Goal: Information Seeking & Learning: Learn about a topic

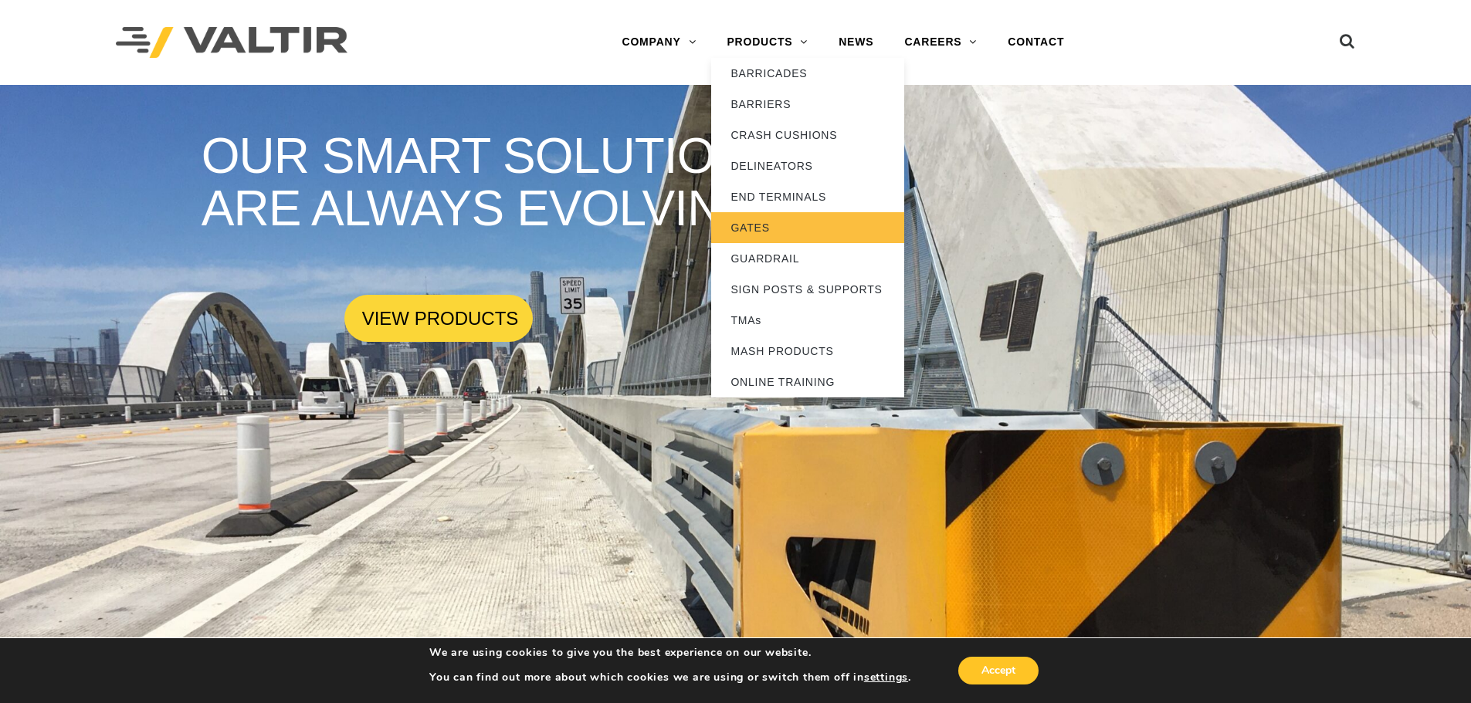
click at [761, 225] on link "GATES" at bounding box center [807, 227] width 193 height 31
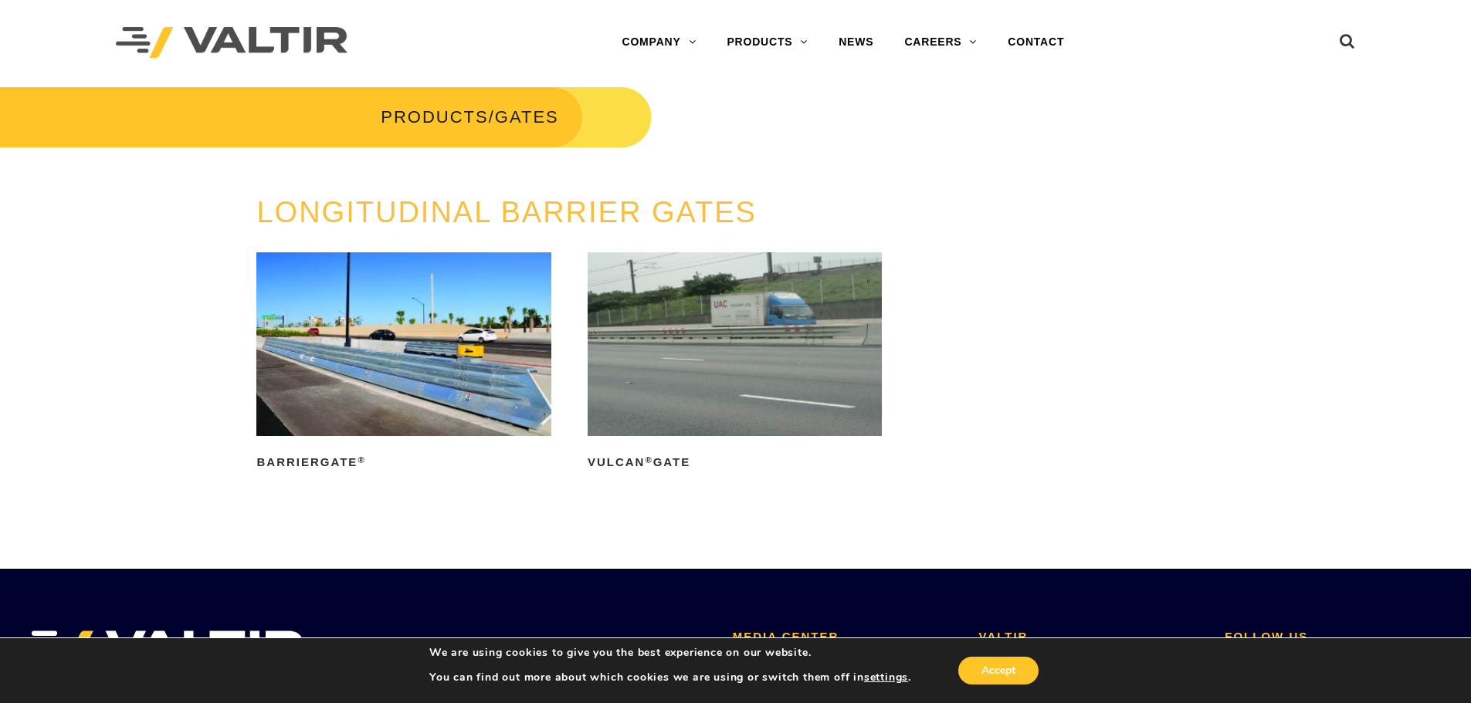
click at [466, 315] on img at bounding box center [403, 344] width 294 height 184
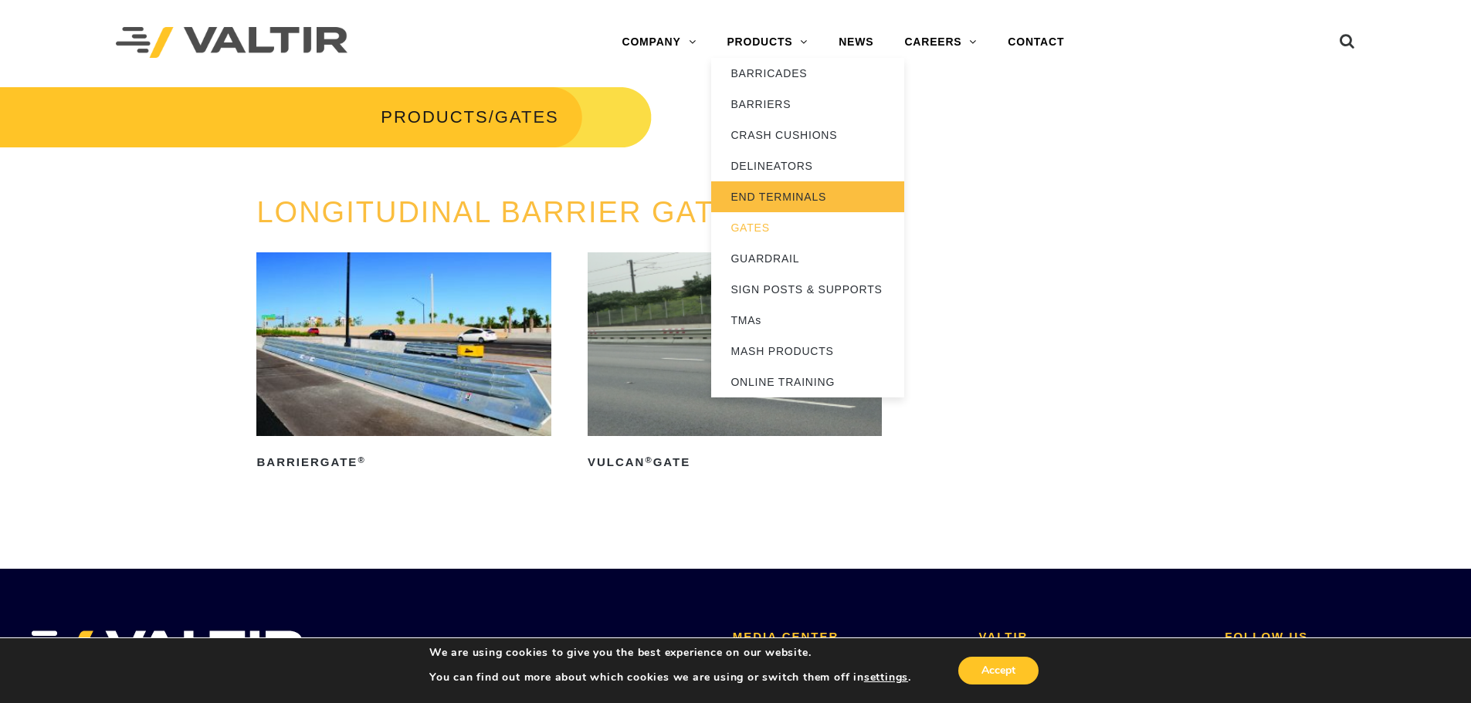
click at [793, 187] on link "END TERMINALS" at bounding box center [807, 196] width 193 height 31
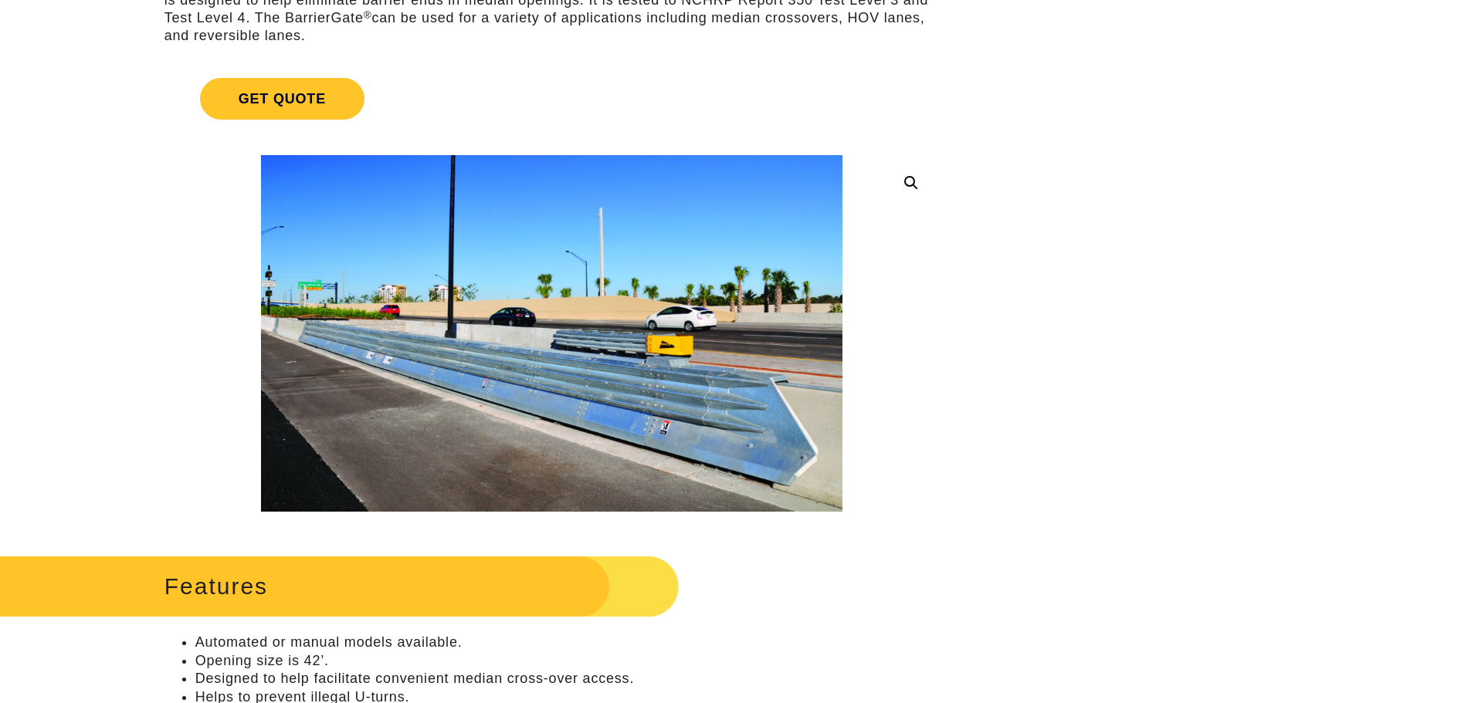
scroll to position [232, 0]
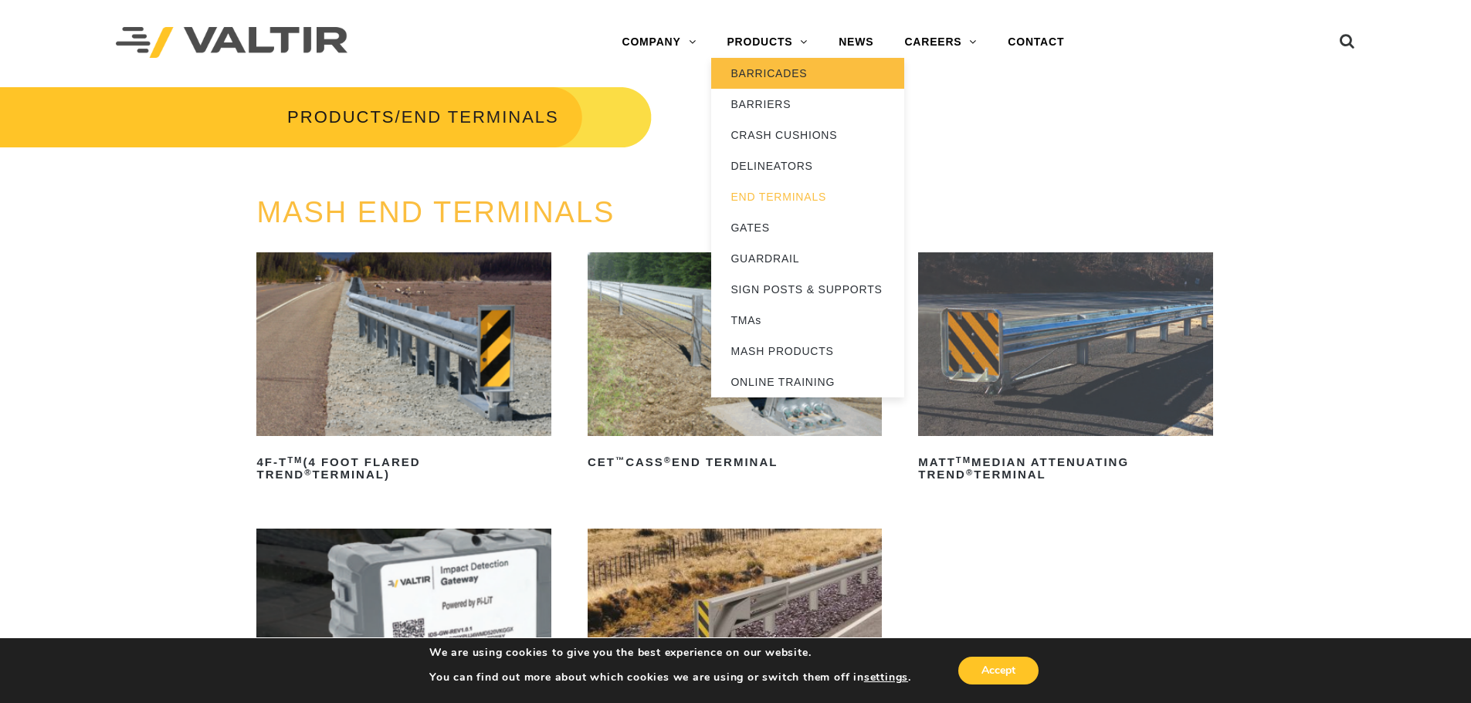
click at [772, 70] on link "BARRICADES" at bounding box center [807, 73] width 193 height 31
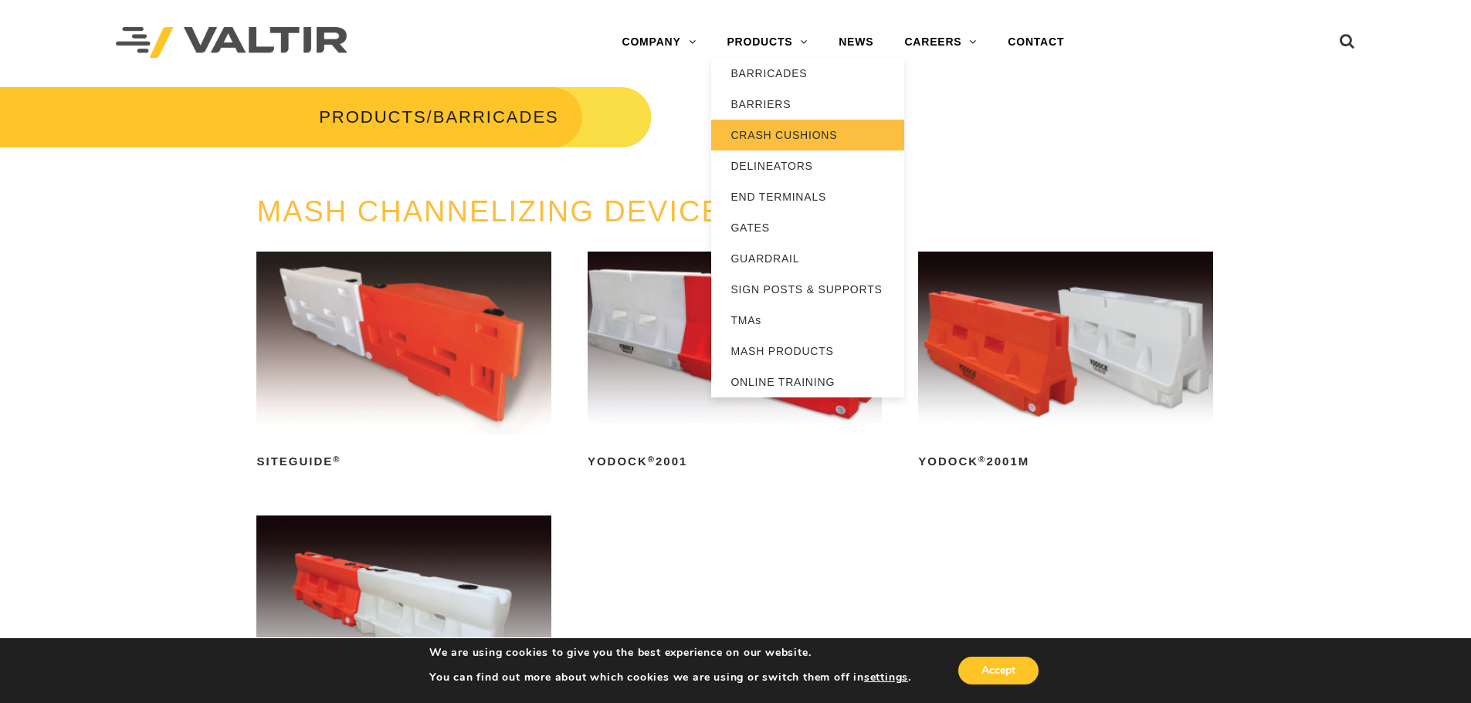
click at [767, 130] on link "CRASH CUSHIONS" at bounding box center [807, 135] width 193 height 31
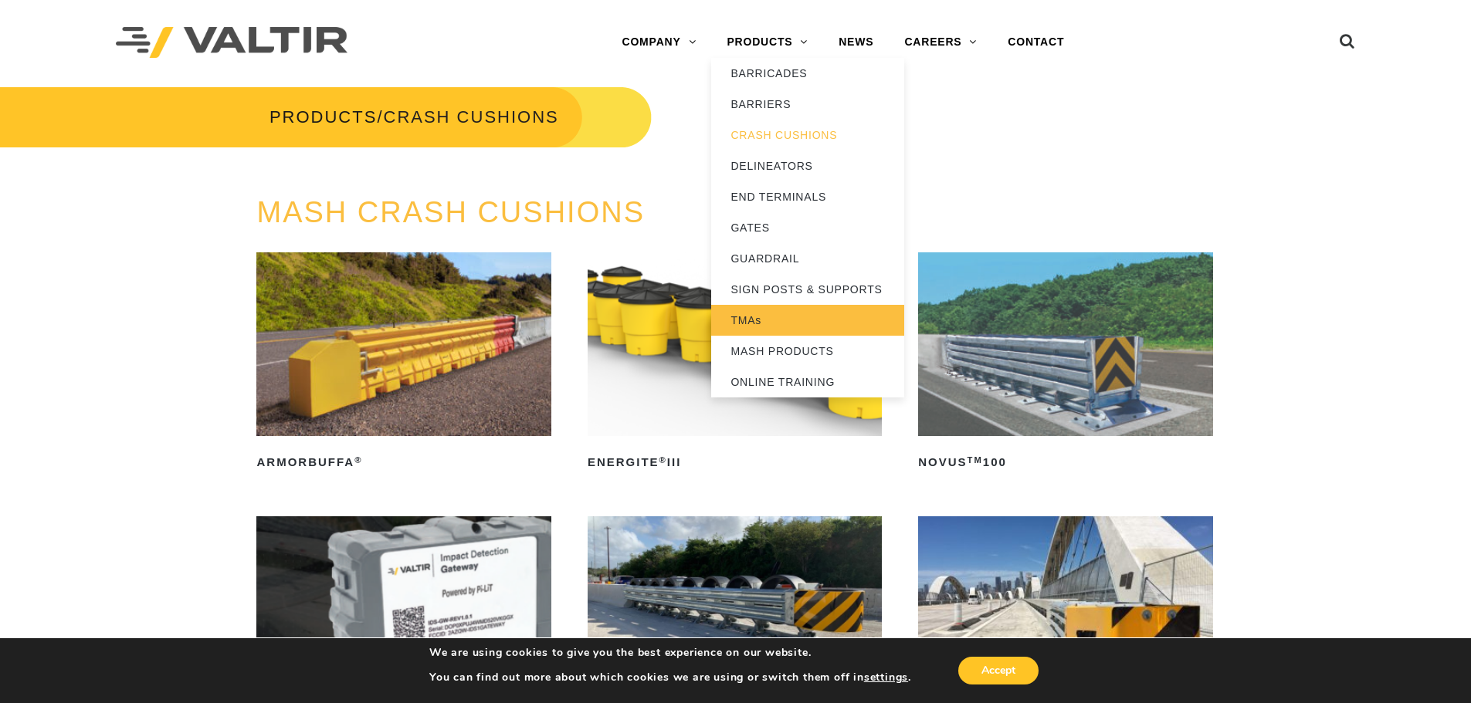
click at [750, 325] on link "TMAs" at bounding box center [807, 320] width 193 height 31
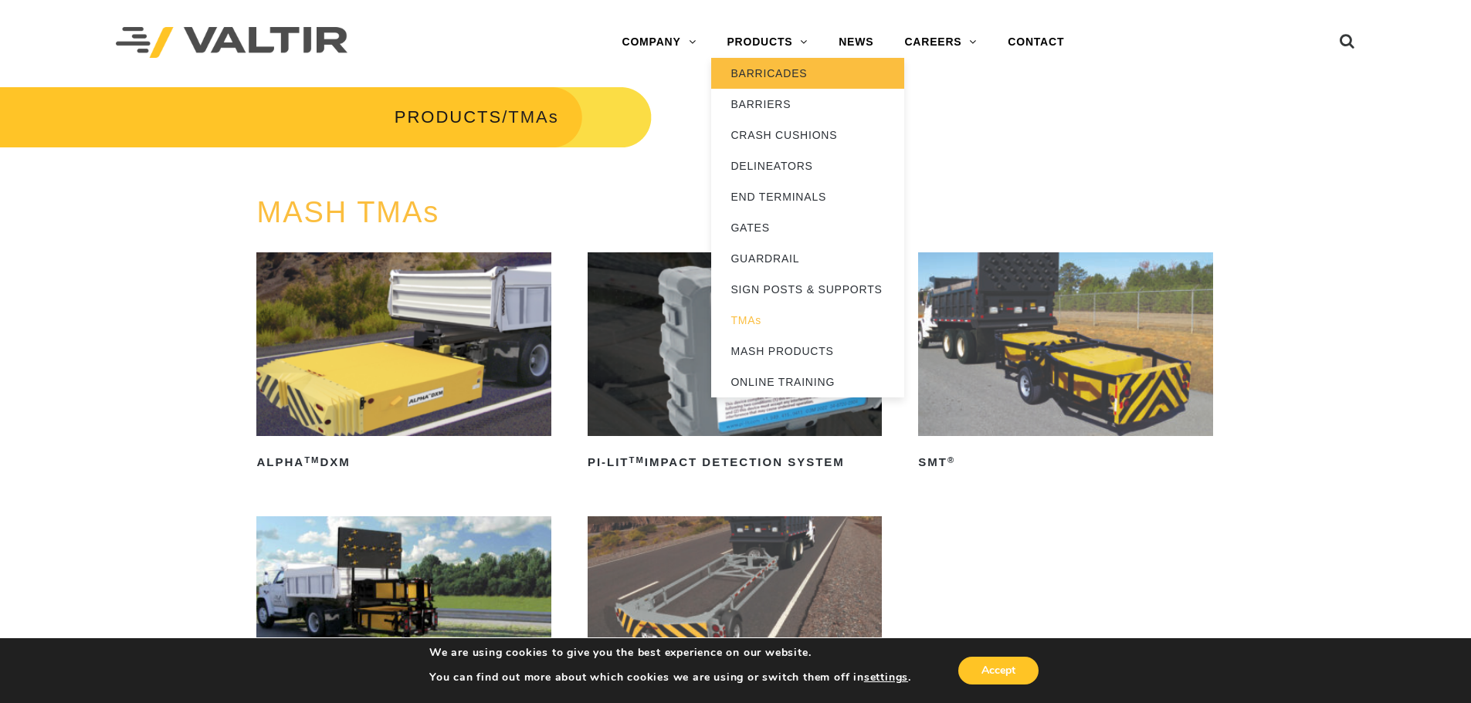
click at [777, 72] on link "BARRICADES" at bounding box center [807, 73] width 193 height 31
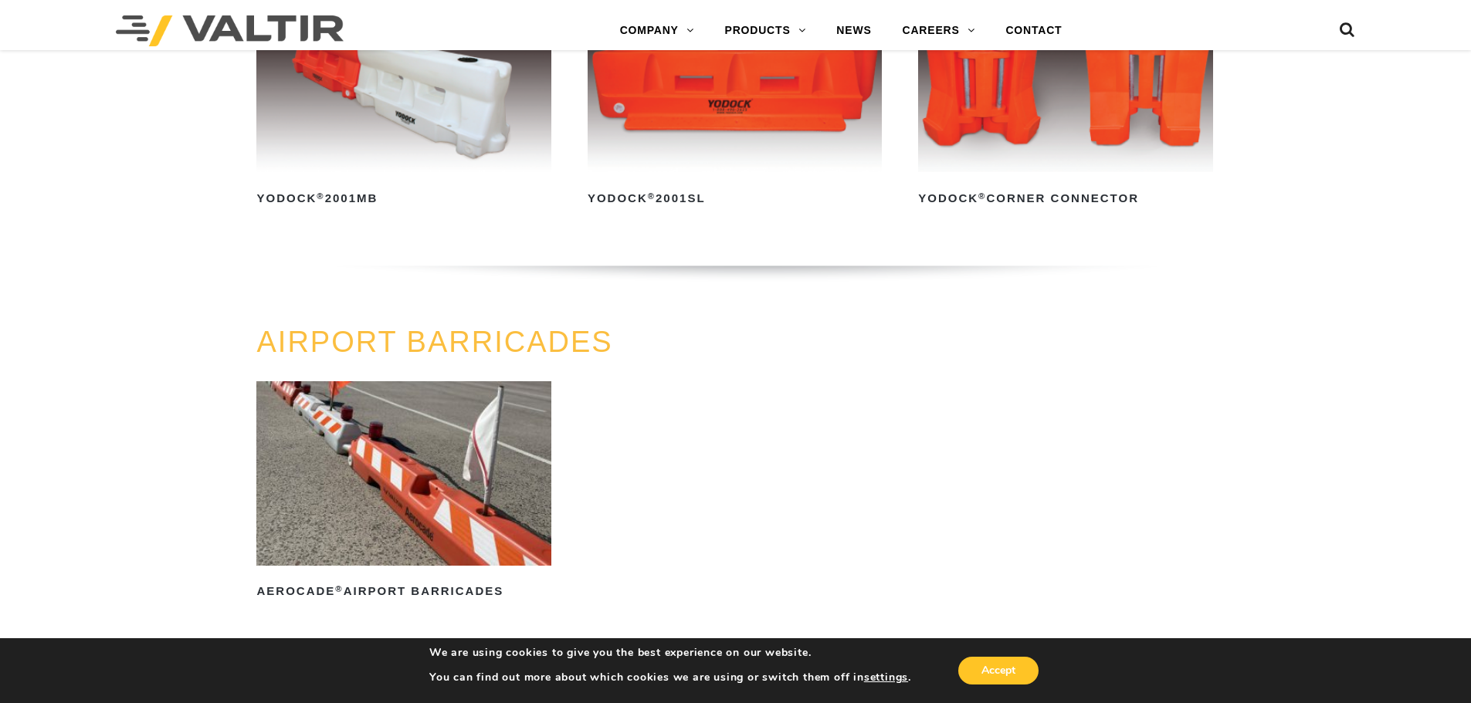
scroll to position [1390, 0]
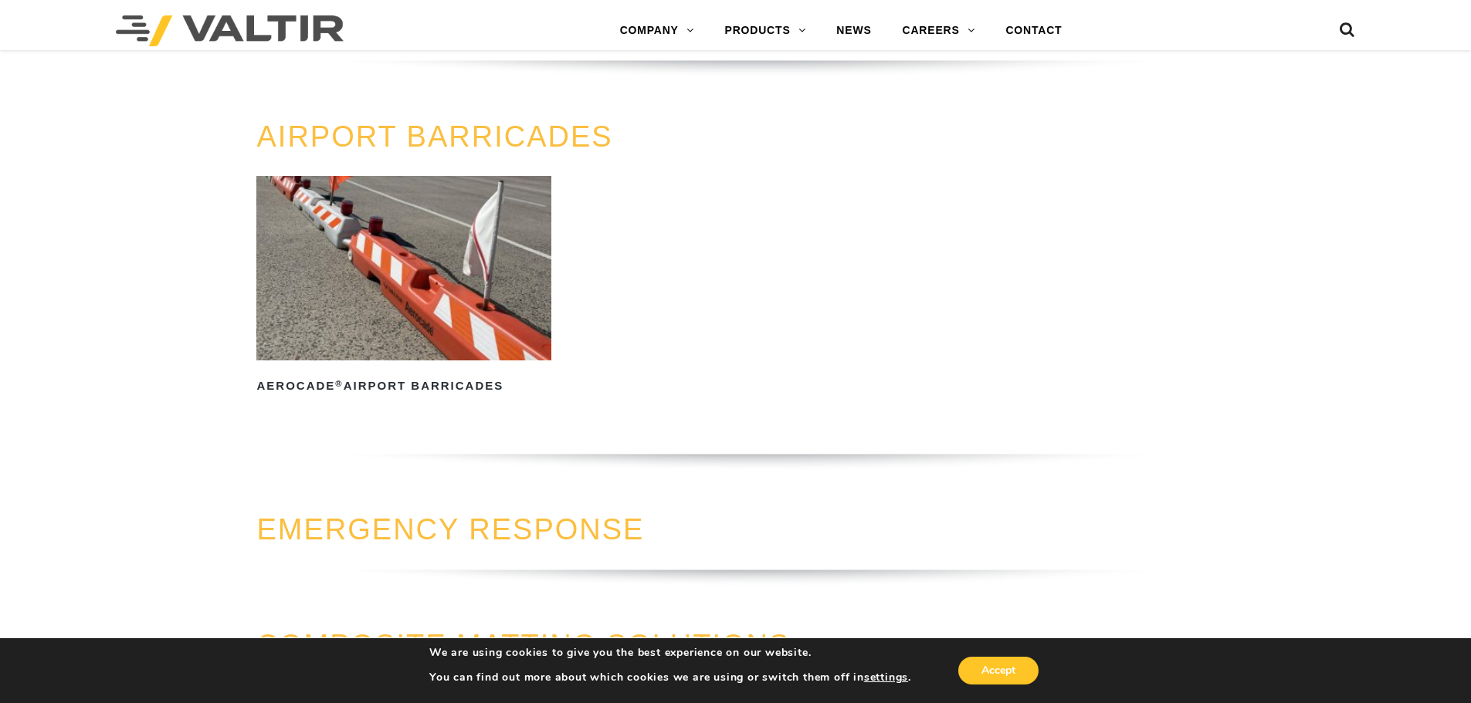
click at [407, 300] on img at bounding box center [403, 268] width 294 height 184
